Goal: Check status: Check status

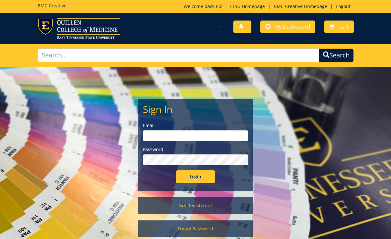
click at [196, 130] on input "email" at bounding box center [195, 135] width 105 height 11
type input "[EMAIL_ADDRESS][DOMAIN_NAME]"
click at [194, 178] on input "Login" at bounding box center [195, 176] width 39 height 13
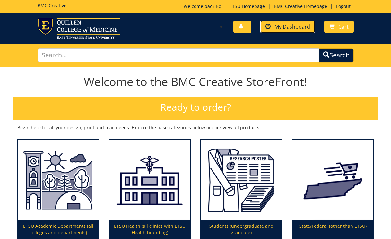
click at [287, 25] on span "My Dashboard" at bounding box center [293, 26] width 36 height 7
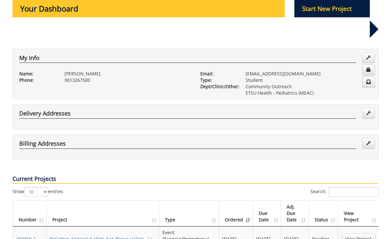
scroll to position [123, 0]
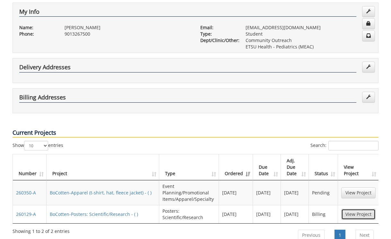
click at [345, 209] on link "View Project" at bounding box center [358, 214] width 34 height 11
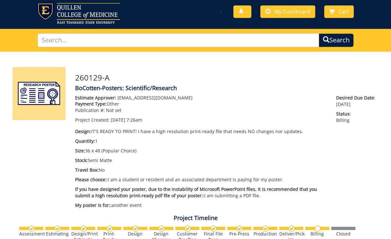
scroll to position [12, 0]
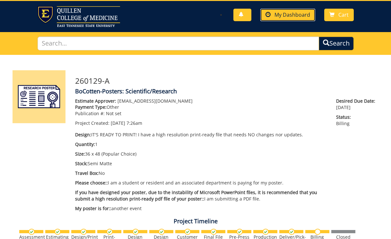
click at [273, 15] on link "My Dashboard" at bounding box center [287, 15] width 55 height 13
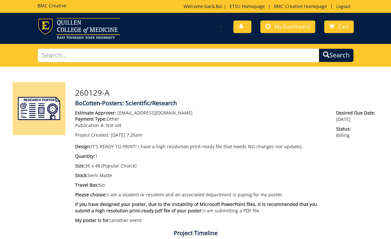
scroll to position [0, 0]
click at [275, 30] on span "My Dashboard" at bounding box center [293, 26] width 36 height 7
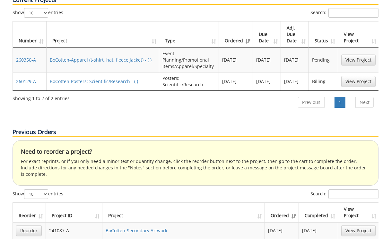
scroll to position [317, 0]
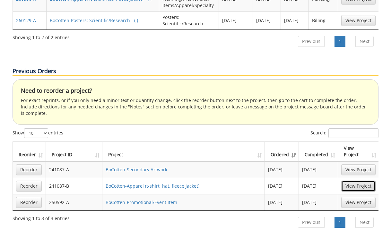
click at [351, 181] on link "View Project" at bounding box center [358, 186] width 34 height 11
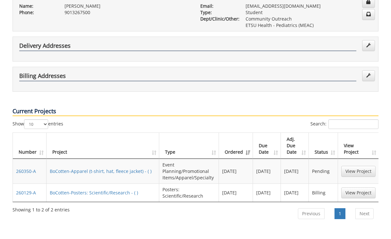
scroll to position [185, 0]
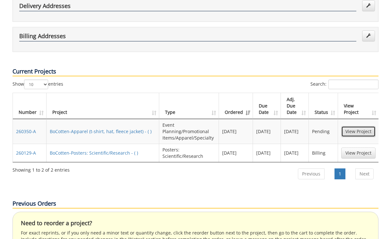
click at [346, 126] on link "View Project" at bounding box center [358, 131] width 34 height 11
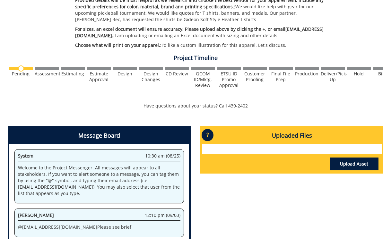
scroll to position [181, 0]
